Goal: Transaction & Acquisition: Download file/media

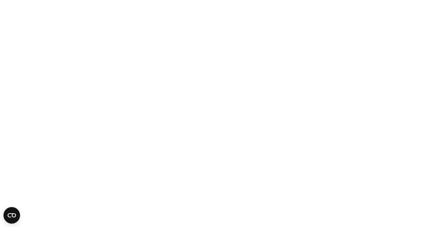
scroll to position [232, 0]
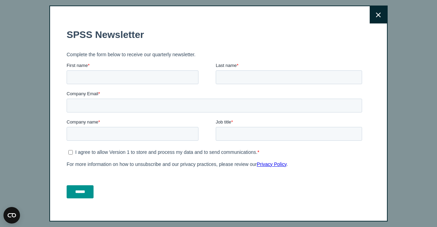
click at [373, 9] on button "Close" at bounding box center [378, 14] width 17 height 17
click at [376, 13] on icon at bounding box center [378, 14] width 5 height 5
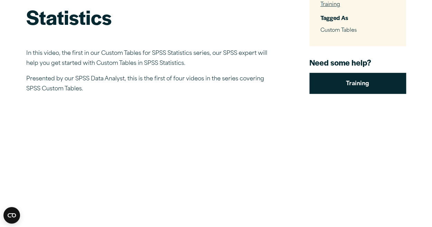
scroll to position [0, 0]
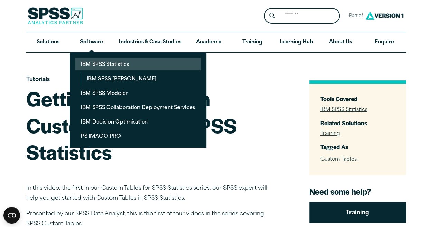
click at [112, 64] on link "IBM SPSS Statistics" at bounding box center [137, 64] width 125 height 13
click at [101, 61] on link "IBM SPSS Statistics" at bounding box center [137, 64] width 125 height 13
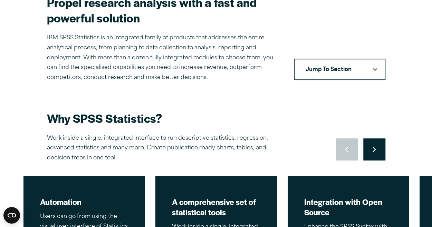
scroll to position [231, 0]
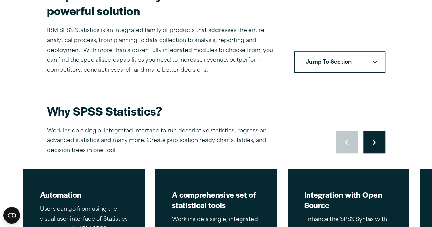
click at [356, 60] on button "Jump To Section" at bounding box center [340, 61] width 92 height 21
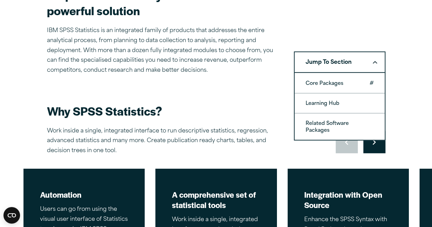
click at [338, 88] on link "Core Packages" at bounding box center [340, 83] width 90 height 19
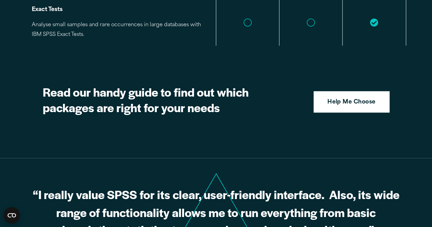
scroll to position [1741, 0]
click at [360, 98] on strong "Help Me Choose" at bounding box center [351, 102] width 48 height 9
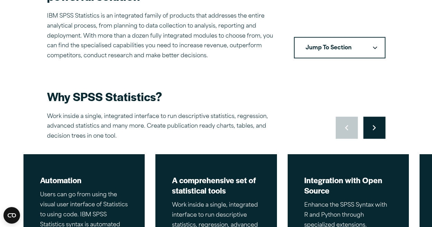
scroll to position [231, 0]
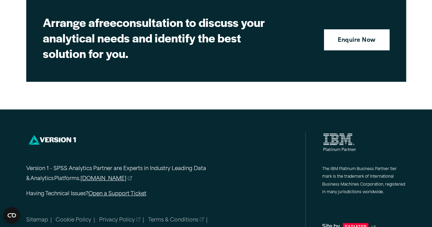
scroll to position [1798, 0]
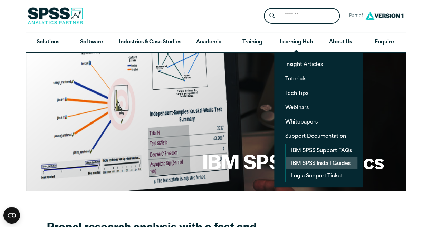
click at [294, 161] on link "IBM SPSS Install Guides" at bounding box center [322, 163] width 72 height 13
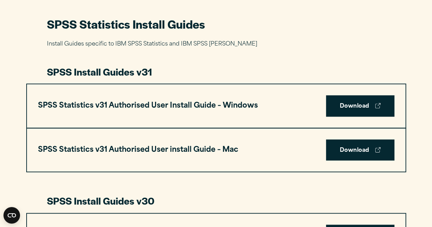
scroll to position [322, 0]
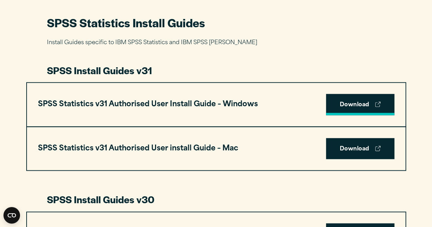
click at [350, 111] on link "Download" at bounding box center [360, 104] width 68 height 21
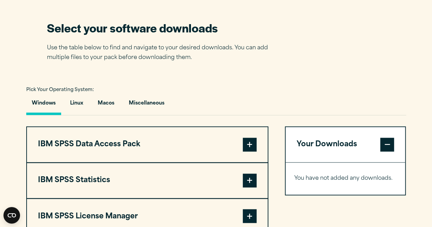
scroll to position [433, 0]
click at [249, 179] on span at bounding box center [250, 180] width 14 height 14
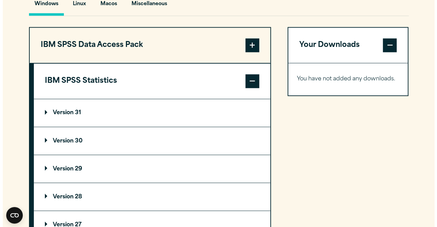
scroll to position [534, 0]
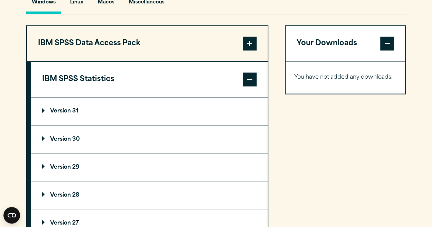
click at [196, 108] on summary "Version 31" at bounding box center [149, 111] width 237 height 28
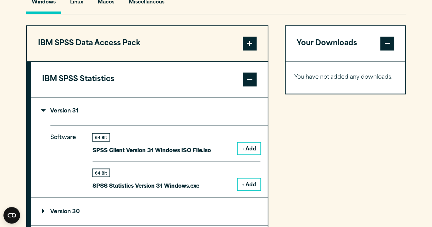
click at [247, 184] on button "+ Add" at bounding box center [249, 185] width 23 height 12
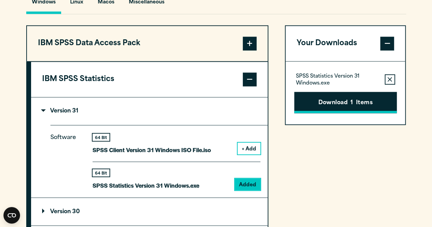
click at [334, 102] on button "Download 1 Items" at bounding box center [345, 102] width 103 height 21
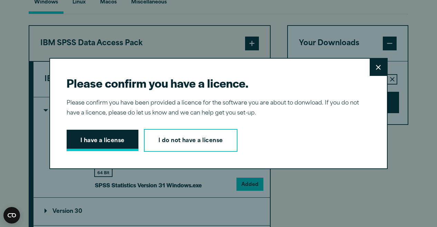
click at [120, 144] on button "I have a license" at bounding box center [103, 140] width 72 height 21
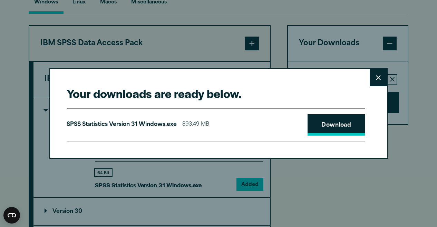
click at [333, 132] on link "Download" at bounding box center [336, 124] width 57 height 21
